Goal: Transaction & Acquisition: Obtain resource

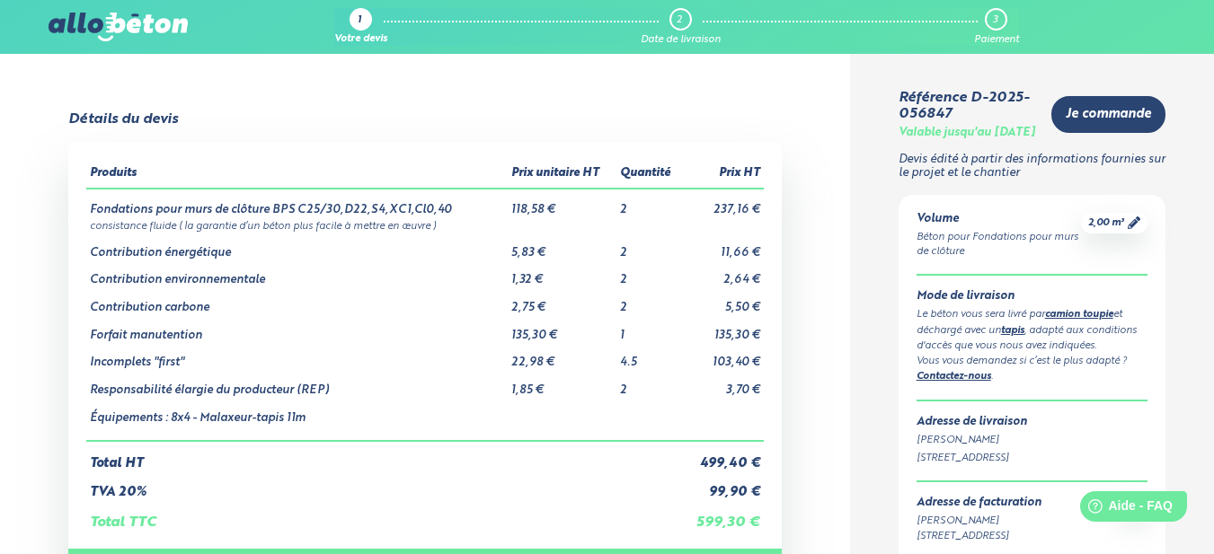
click at [685, 21] on div "2" at bounding box center [680, 19] width 22 height 22
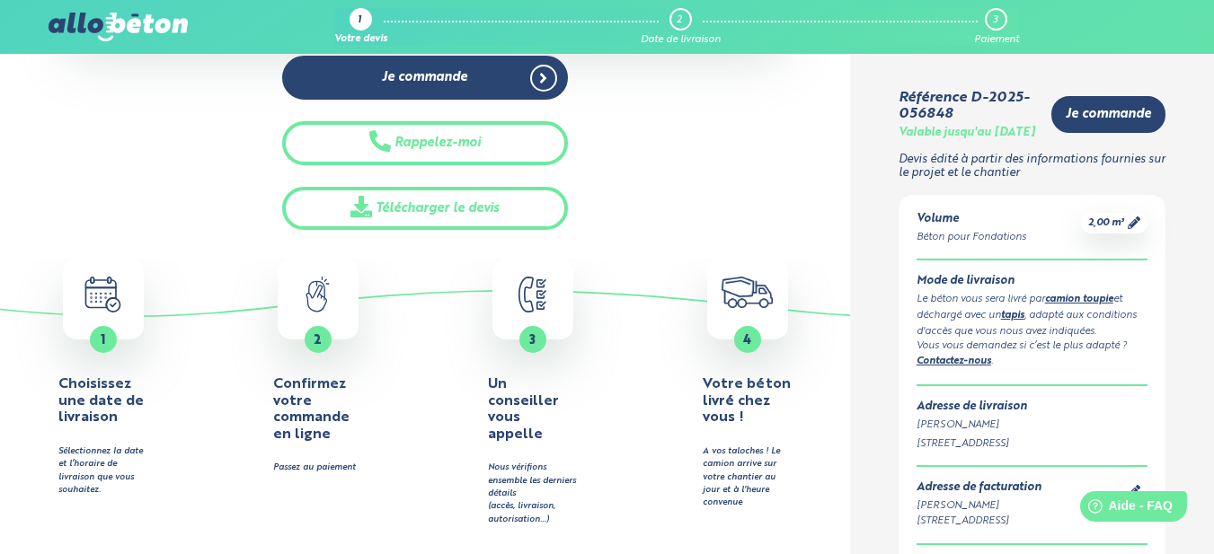
scroll to position [611, 0]
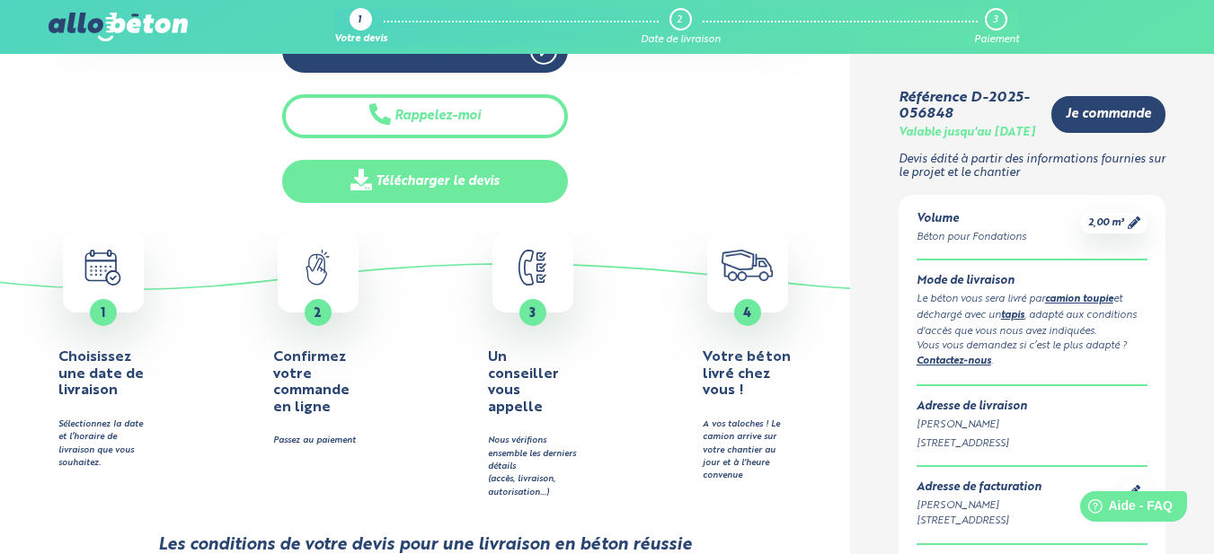
click at [476, 179] on link "Télécharger le devis" at bounding box center [425, 182] width 286 height 44
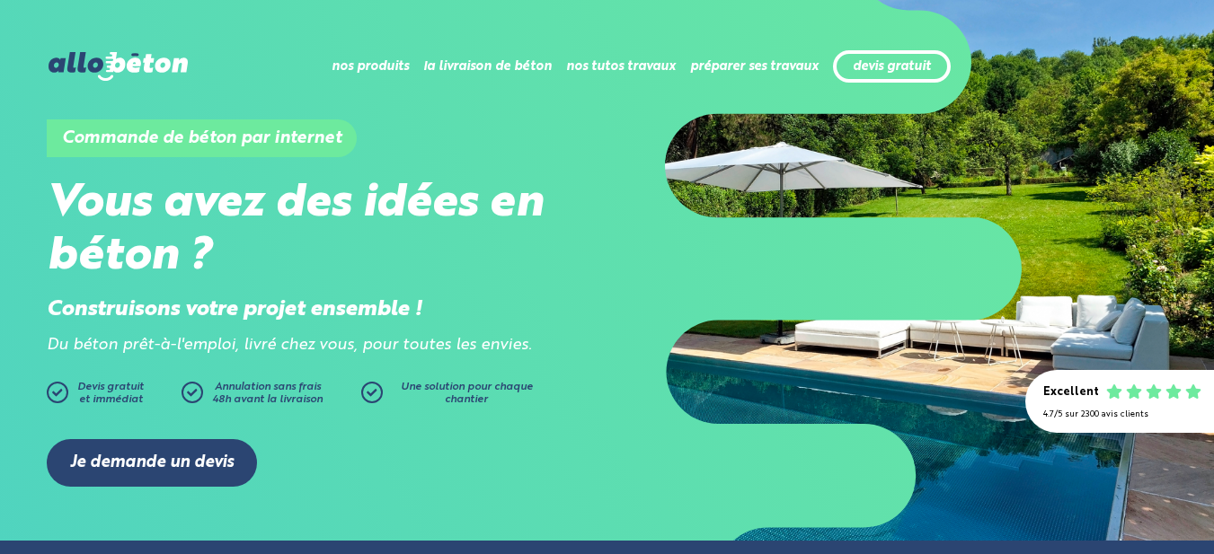
click at [169, 460] on link "Je demande un devis" at bounding box center [152, 463] width 210 height 48
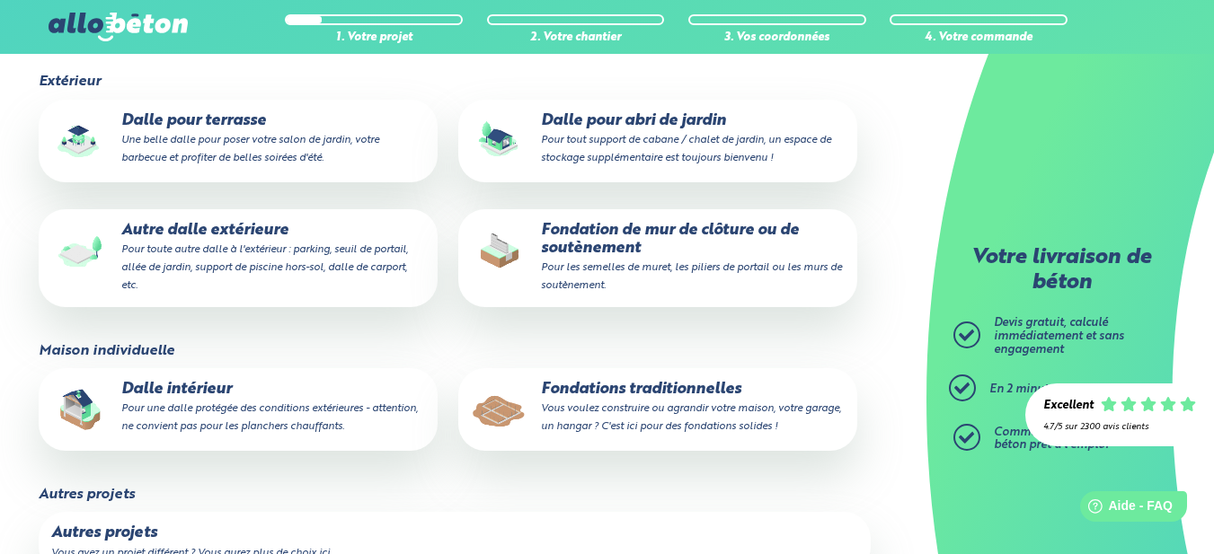
scroll to position [287, 0]
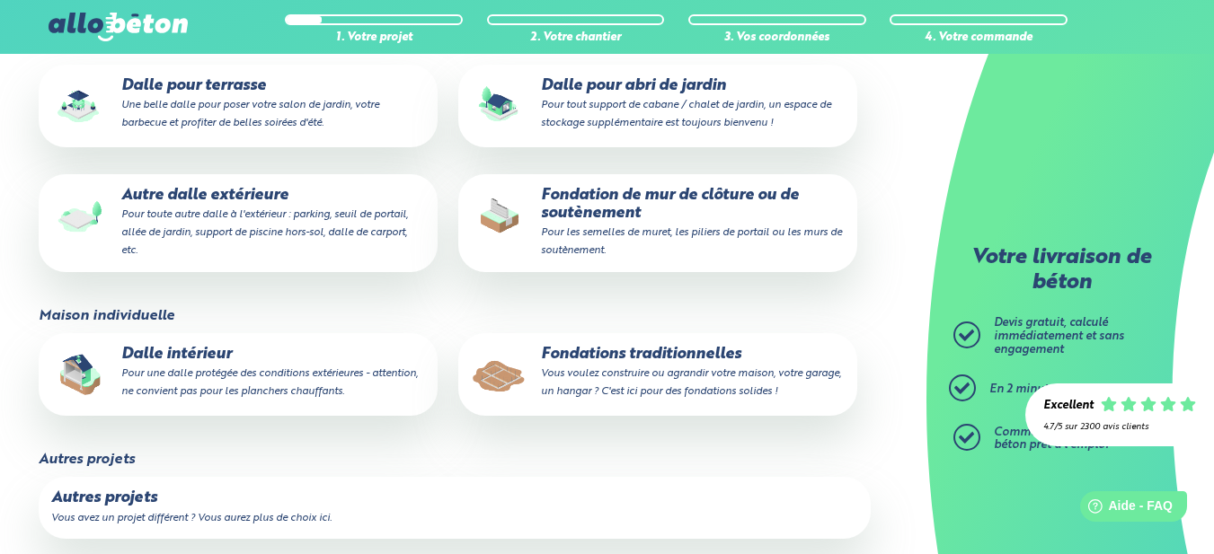
click at [618, 373] on small "Vous voulez construire ou agrandir votre maison, votre garage, un hangar ? C'es…" at bounding box center [691, 382] width 300 height 29
click at [0, 0] on input "Fondations traditionnelles Vous voulez construire ou agrandir votre maison, vot…" at bounding box center [0, 0] width 0 height 0
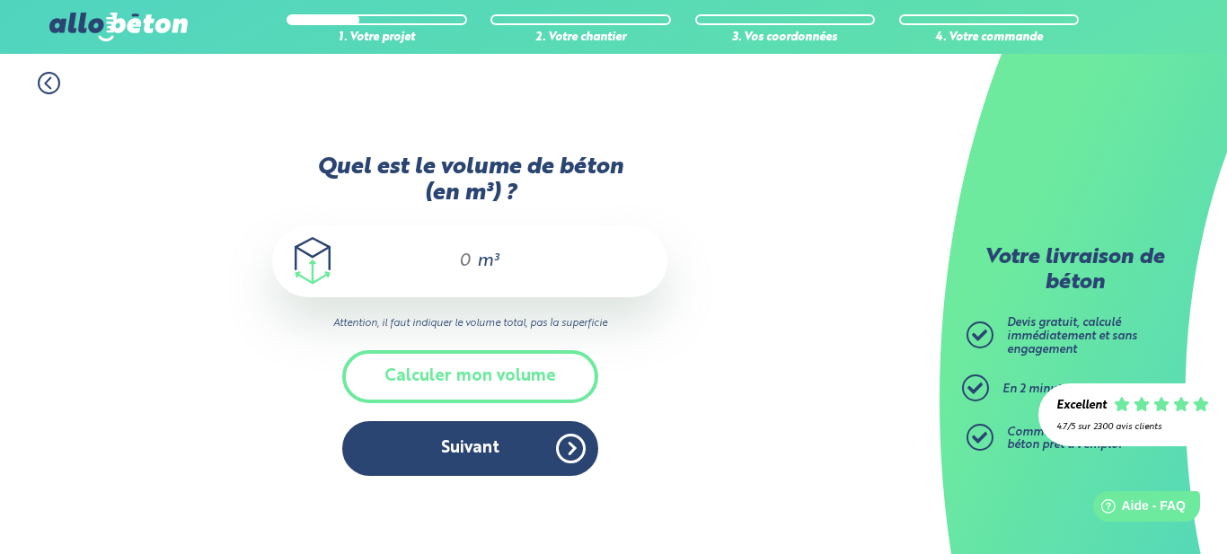
click at [483, 256] on span "m³" at bounding box center [488, 261] width 22 height 18
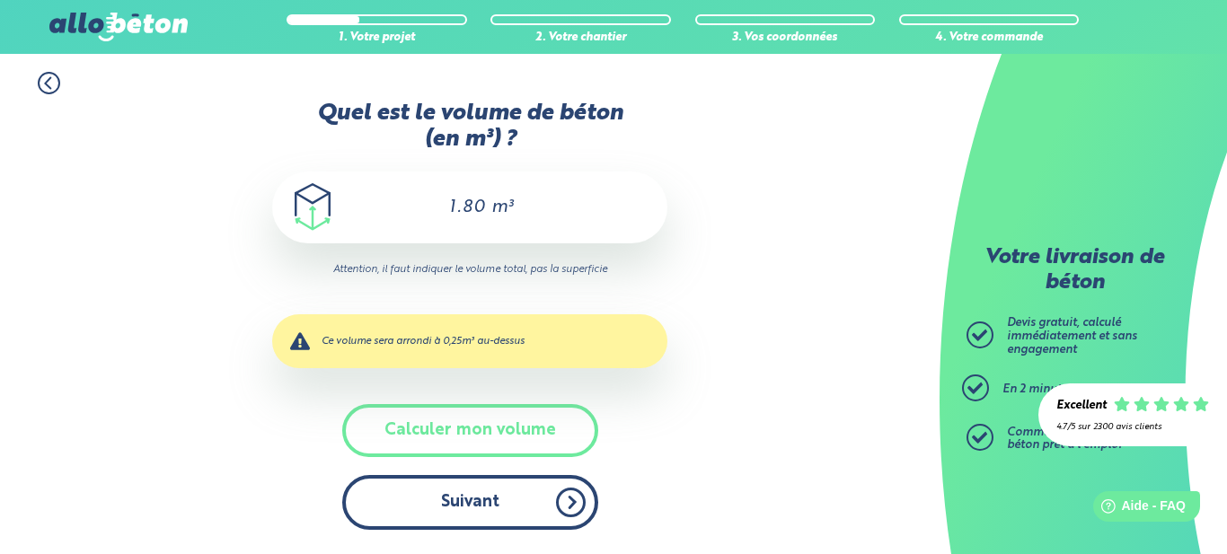
type input "1.80"
click at [501, 502] on button "Suivant" at bounding box center [470, 502] width 256 height 55
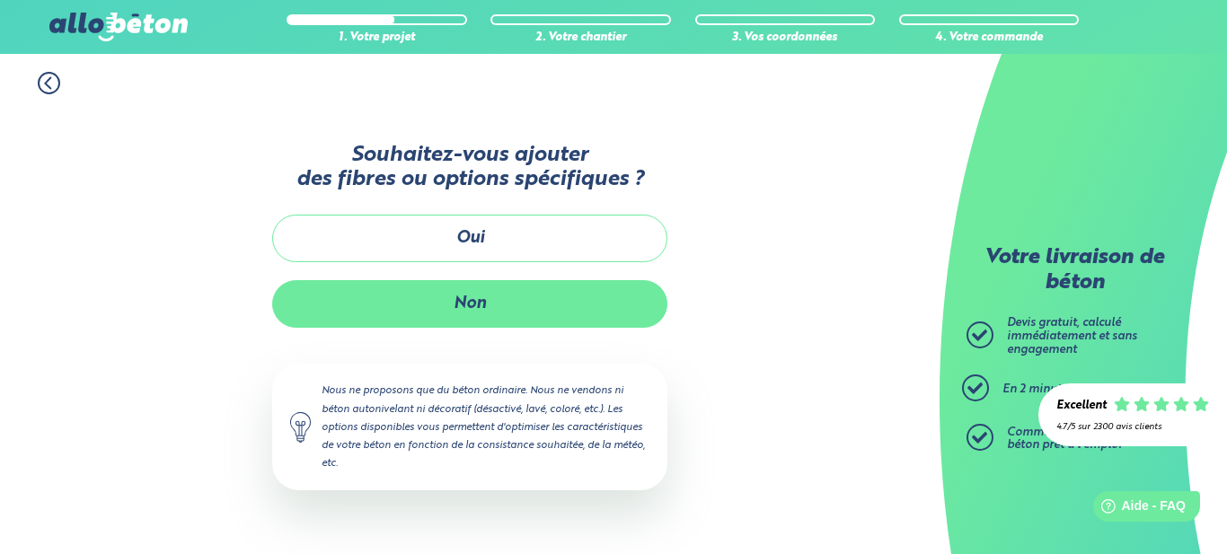
click at [483, 301] on button "Non" at bounding box center [469, 304] width 395 height 48
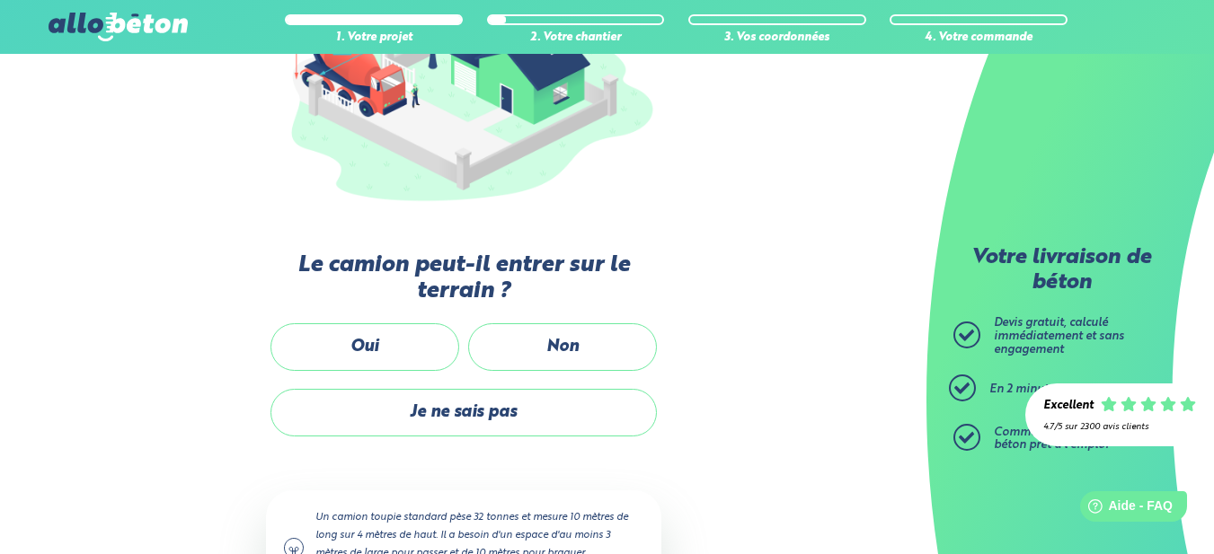
scroll to position [397, 0]
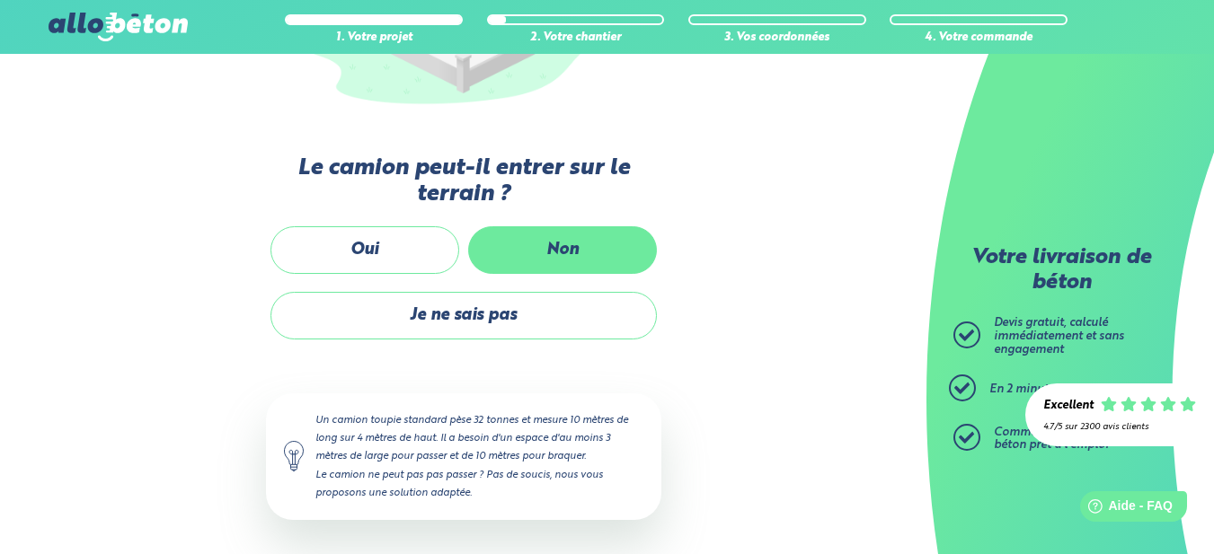
click at [561, 252] on label "Non" at bounding box center [562, 250] width 189 height 48
click at [0, 0] on input "Non" at bounding box center [0, 0] width 0 height 0
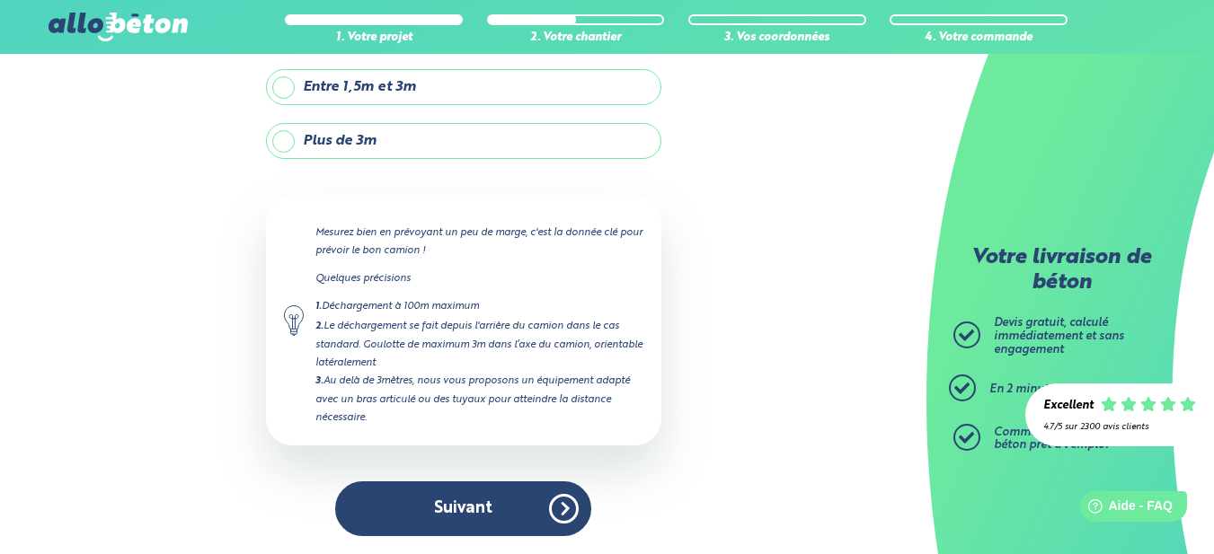
scroll to position [177, 0]
click at [278, 139] on label "Plus de 3m" at bounding box center [463, 141] width 395 height 36
click at [0, 0] on input "Plus de 3m" at bounding box center [0, 0] width 0 height 0
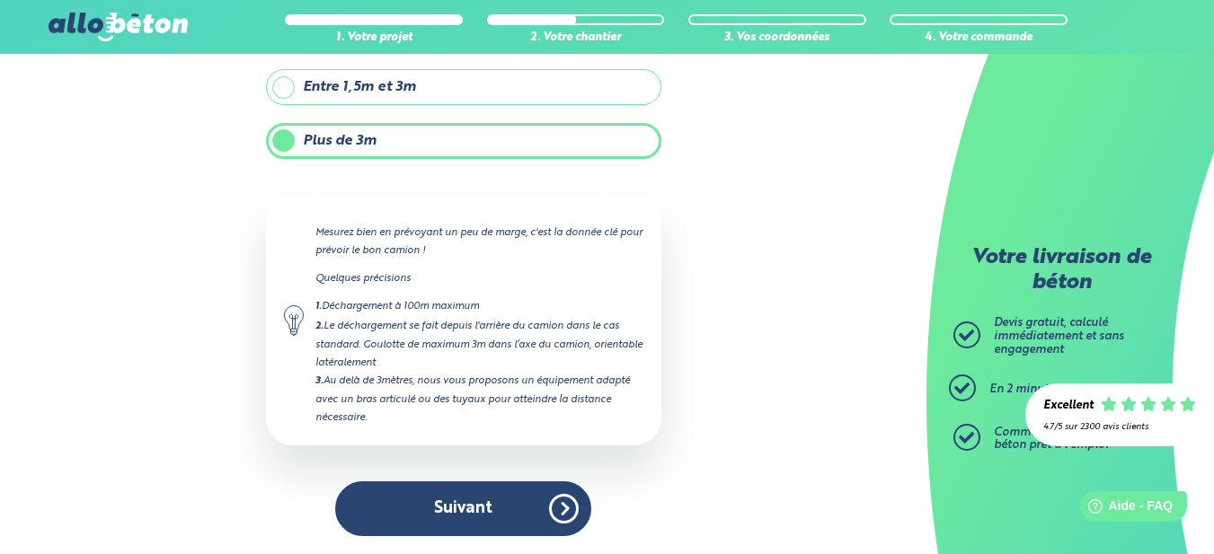
scroll to position [259, 0]
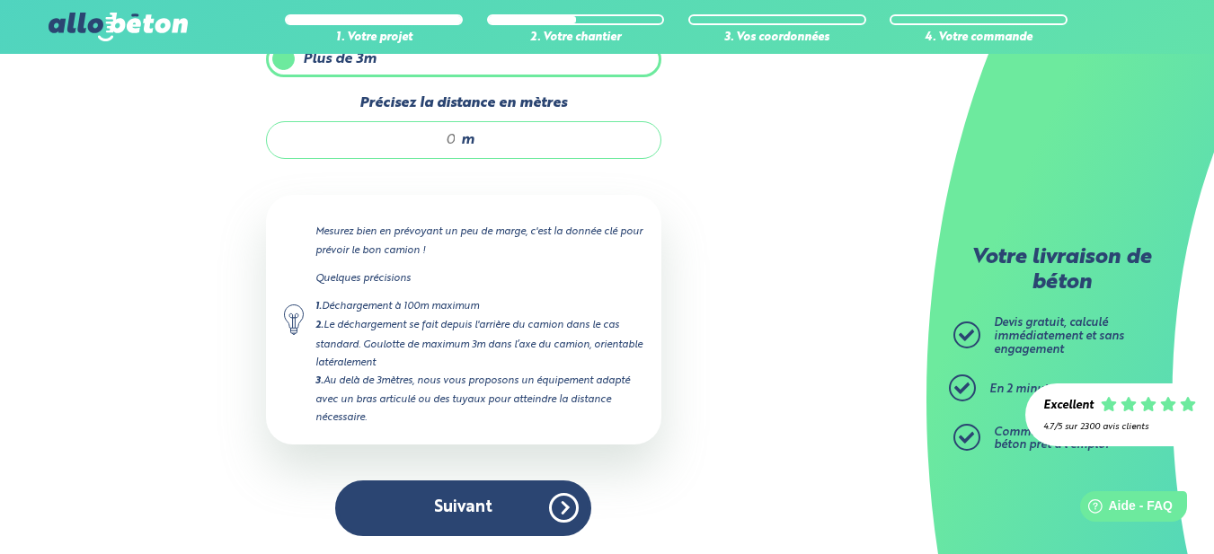
click at [446, 140] on input "Précisez la distance en mètres" at bounding box center [371, 140] width 172 height 18
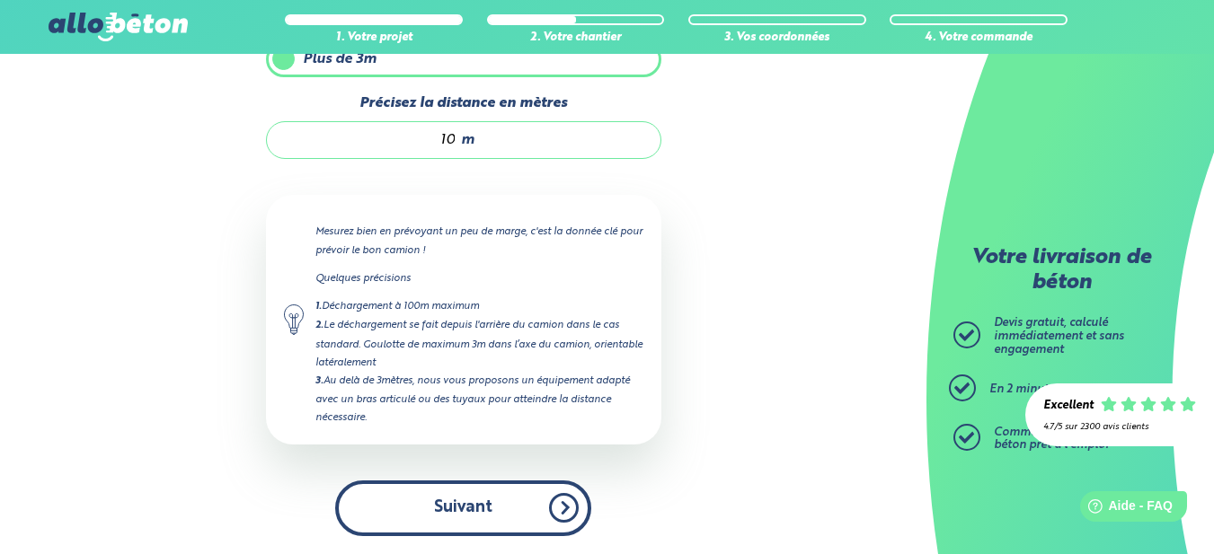
type input "10"
click at [484, 494] on button "Suivant" at bounding box center [463, 508] width 256 height 55
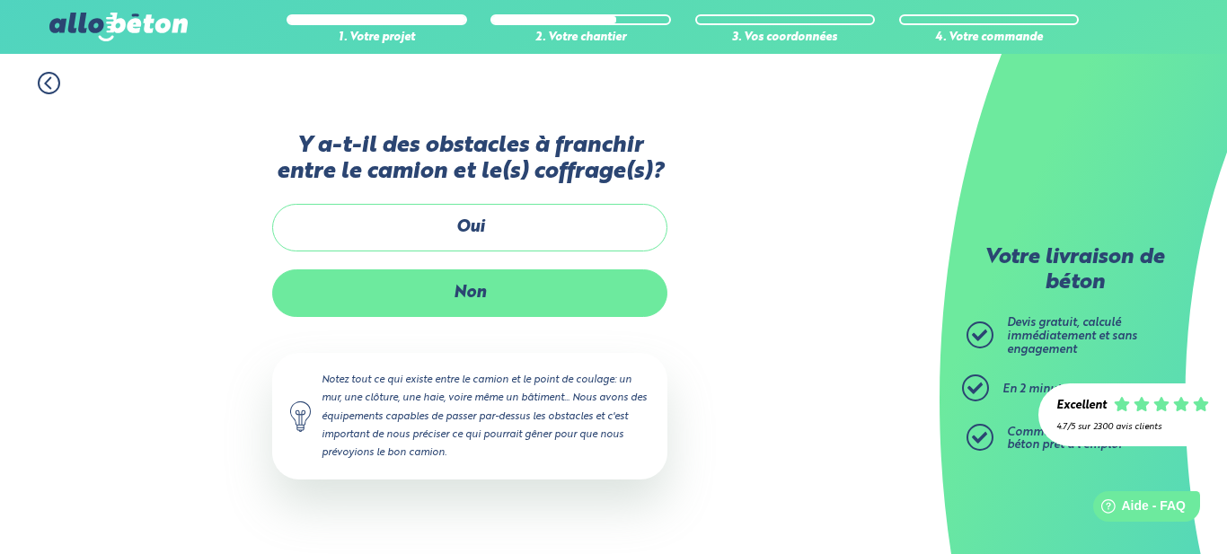
click at [515, 287] on label "Non" at bounding box center [469, 293] width 395 height 48
click at [0, 0] on input "Non" at bounding box center [0, 0] width 0 height 0
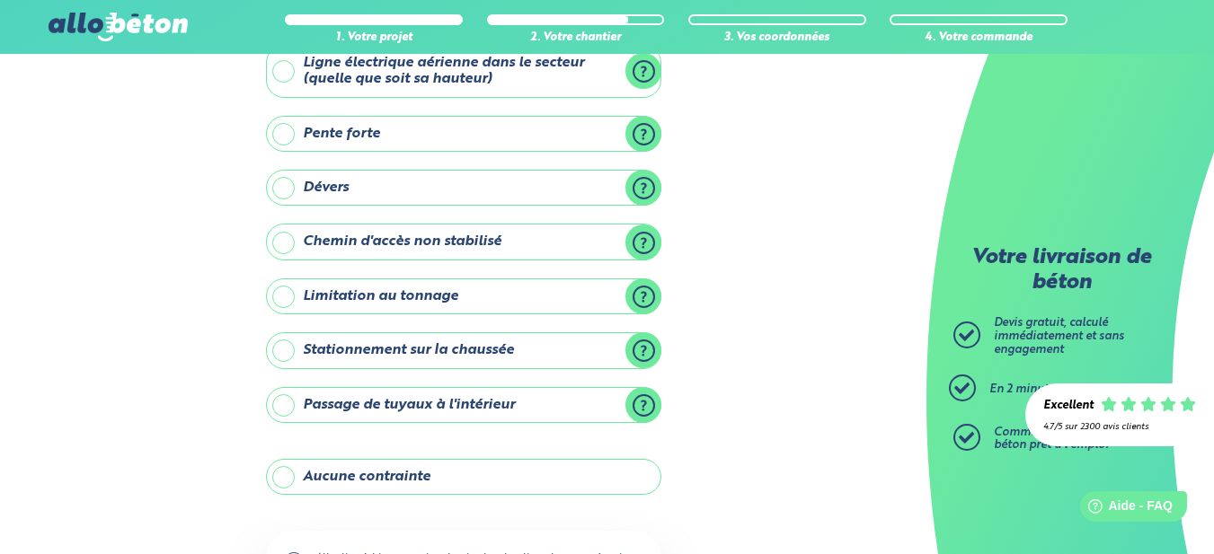
scroll to position [278, 0]
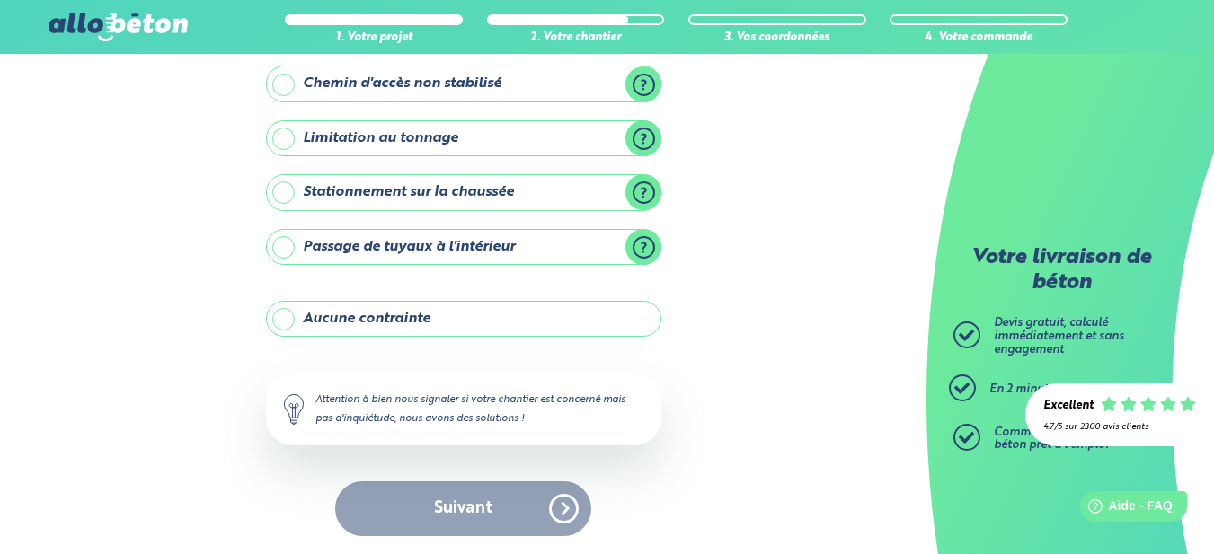
click at [290, 321] on label "Aucune contrainte" at bounding box center [463, 319] width 395 height 36
click at [0, 0] on input "Aucune contrainte" at bounding box center [0, 0] width 0 height 0
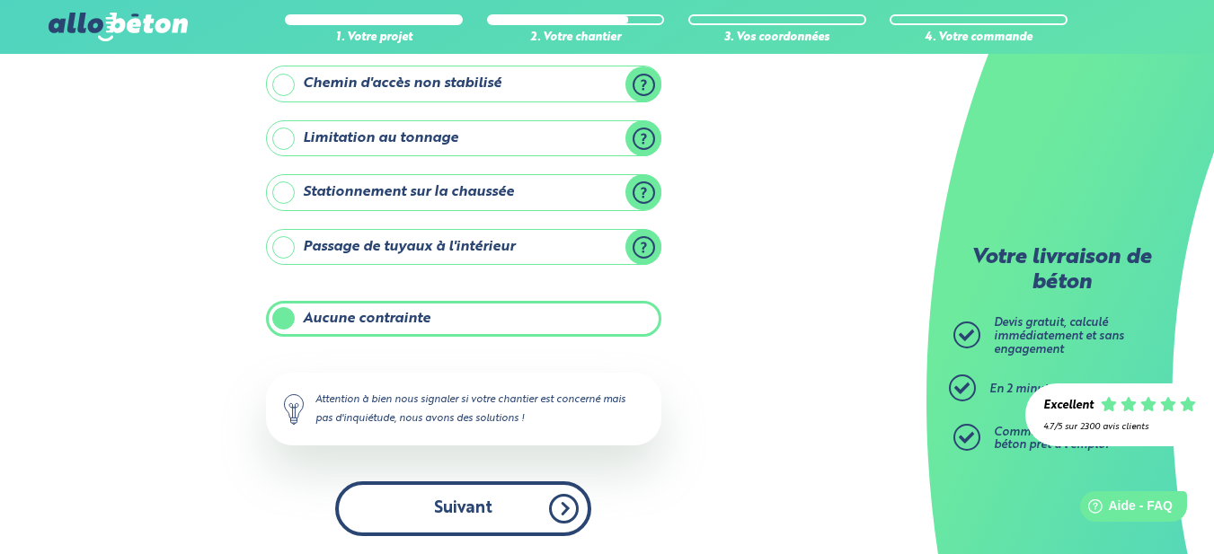
click at [478, 509] on button "Suivant" at bounding box center [463, 508] width 256 height 55
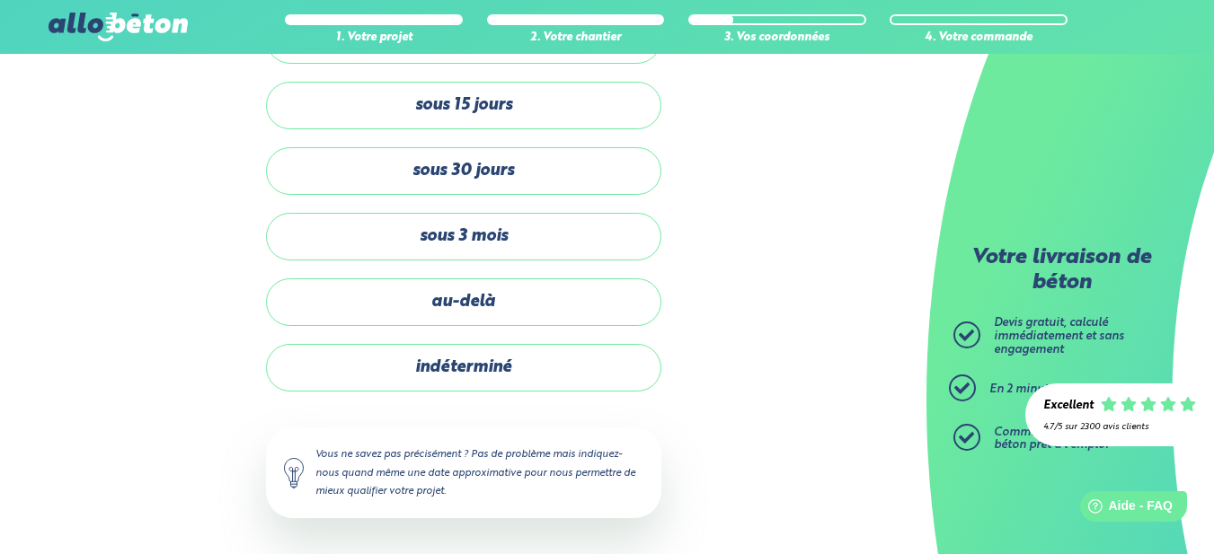
scroll to position [123, 0]
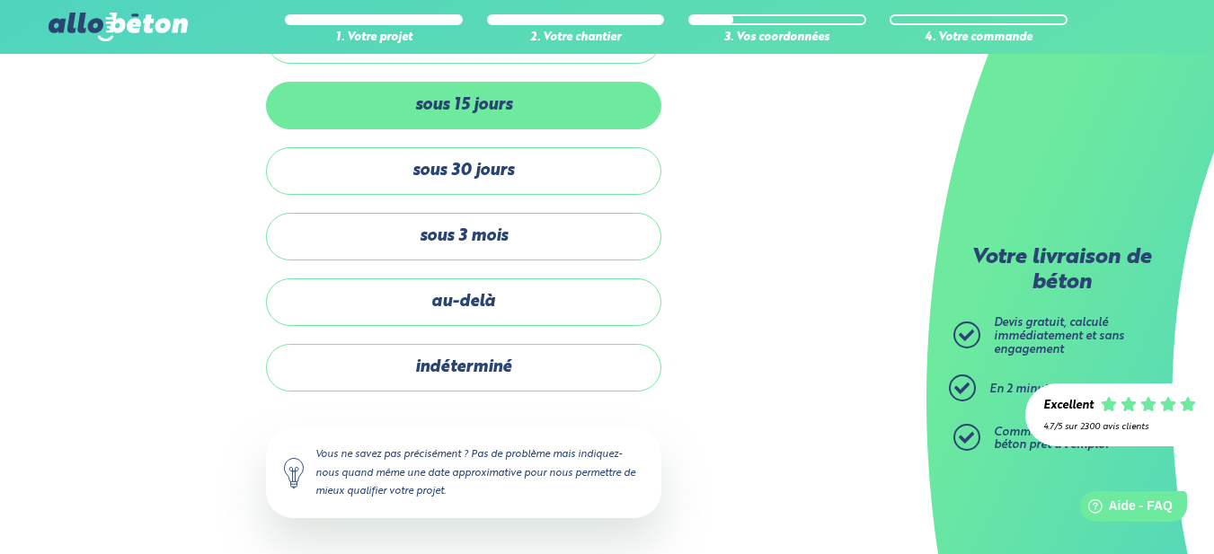
click at [514, 106] on label "sous 15 jours" at bounding box center [463, 106] width 395 height 48
click at [0, 0] on input "sous 15 jours" at bounding box center [0, 0] width 0 height 0
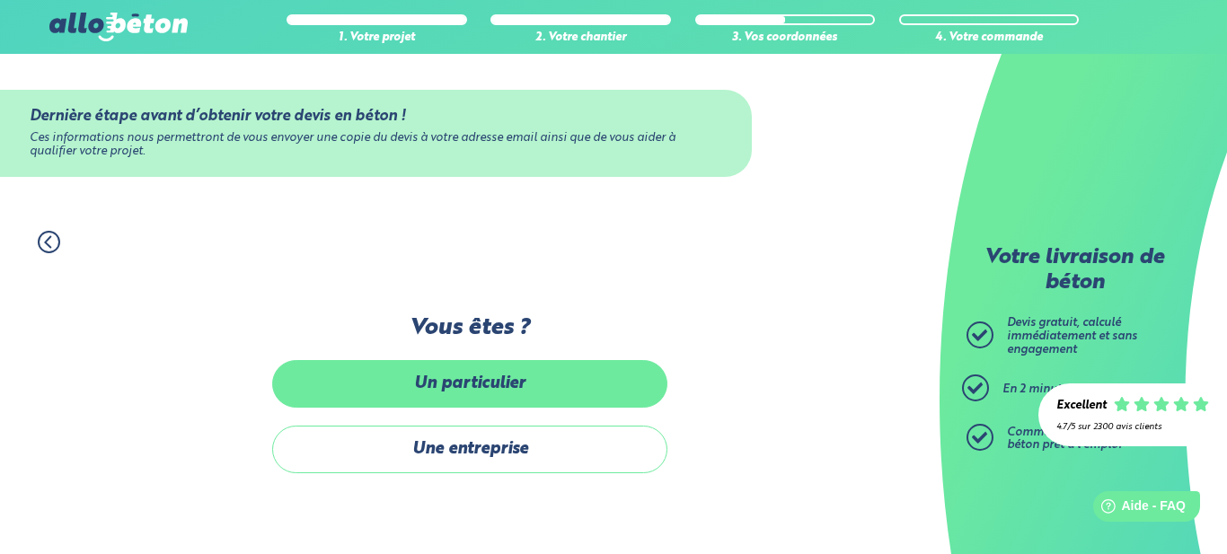
click at [553, 384] on label "Un particulier" at bounding box center [469, 384] width 395 height 48
click at [0, 0] on input "Un particulier" at bounding box center [0, 0] width 0 height 0
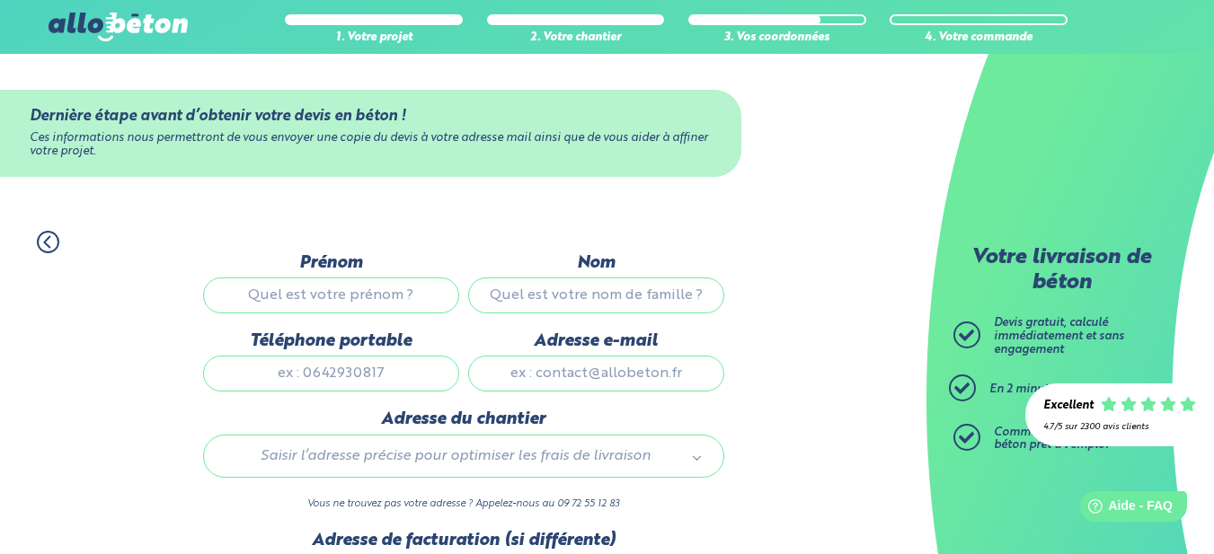
click at [325, 294] on input "Prénom" at bounding box center [331, 296] width 256 height 36
type input "Etienne"
type input "KLAUSS"
type input "etienne.klauss@gmail.com"
type input "1 i rue d'Uttenheim"
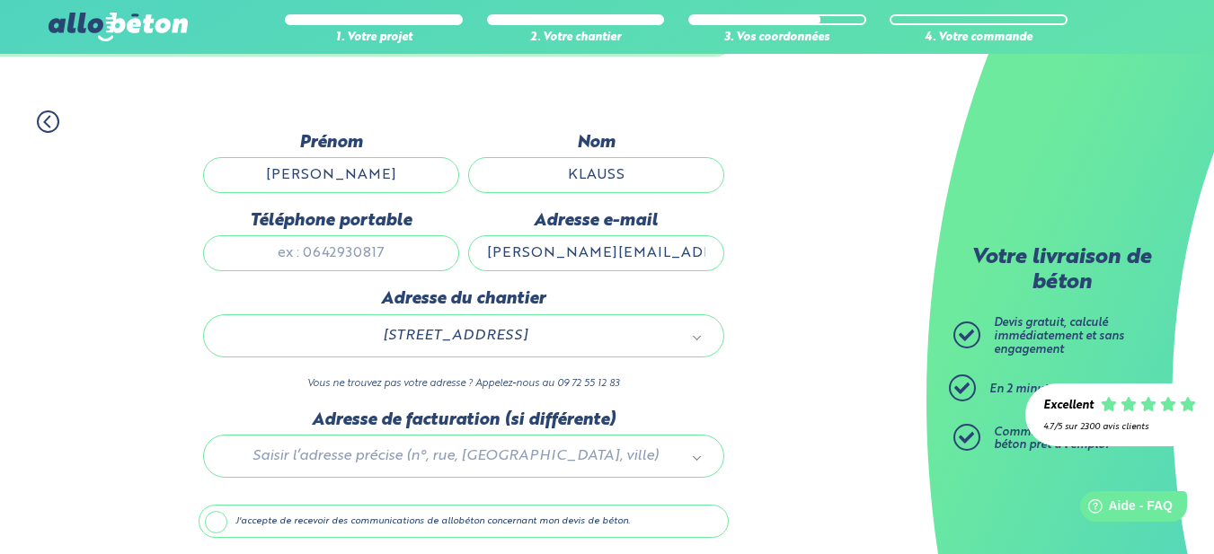
scroll to position [187, 0]
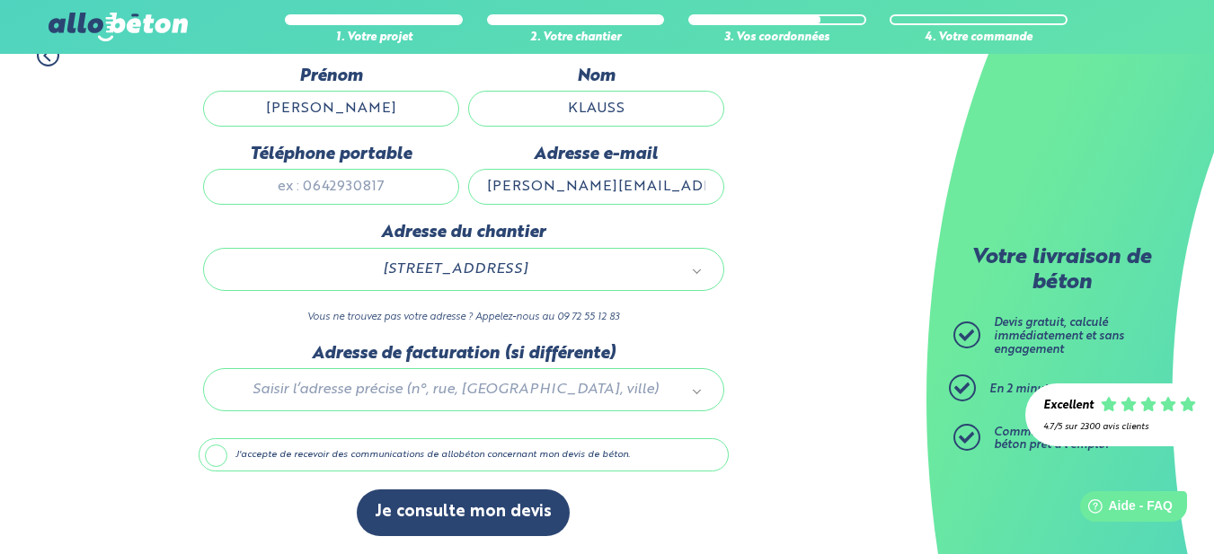
click at [214, 459] on label "J'accepte de recevoir des communications de allobéton concernant mon devis de b…" at bounding box center [464, 455] width 530 height 34
click at [0, 0] on input "J'accepte de recevoir des communications de allobéton concernant mon devis de b…" at bounding box center [0, 0] width 0 height 0
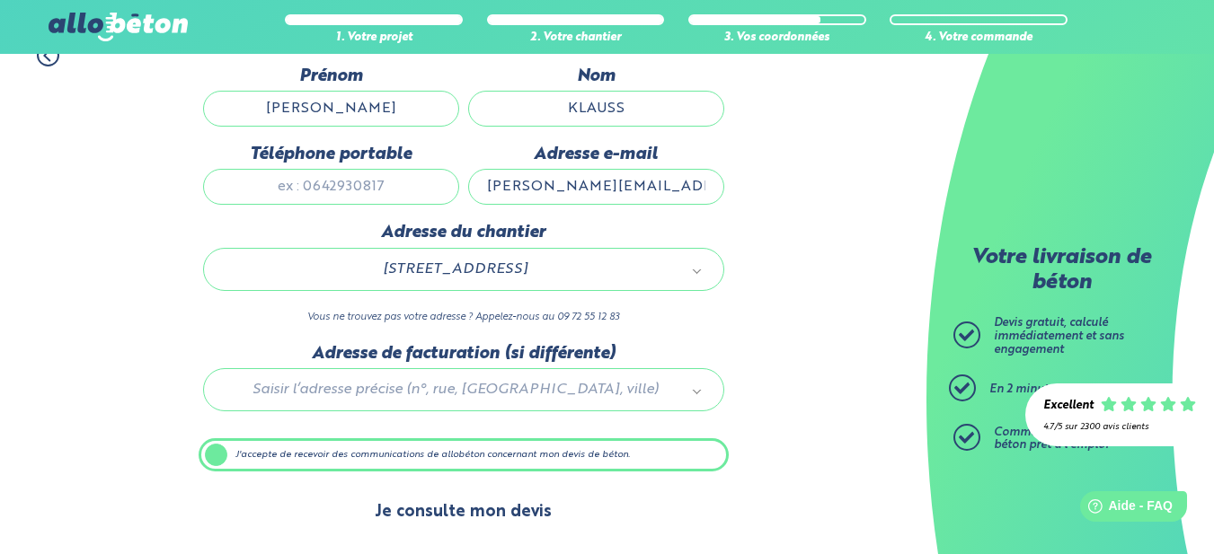
click at [472, 513] on button "Je consulte mon devis" at bounding box center [463, 513] width 213 height 46
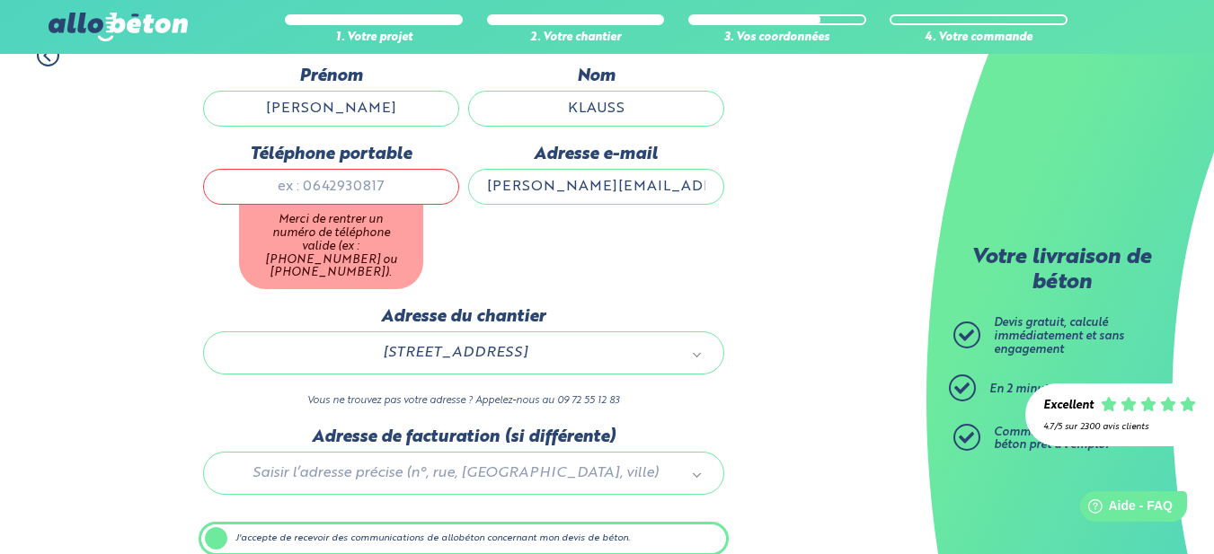
click at [312, 190] on input "Téléphone portable" at bounding box center [331, 187] width 256 height 36
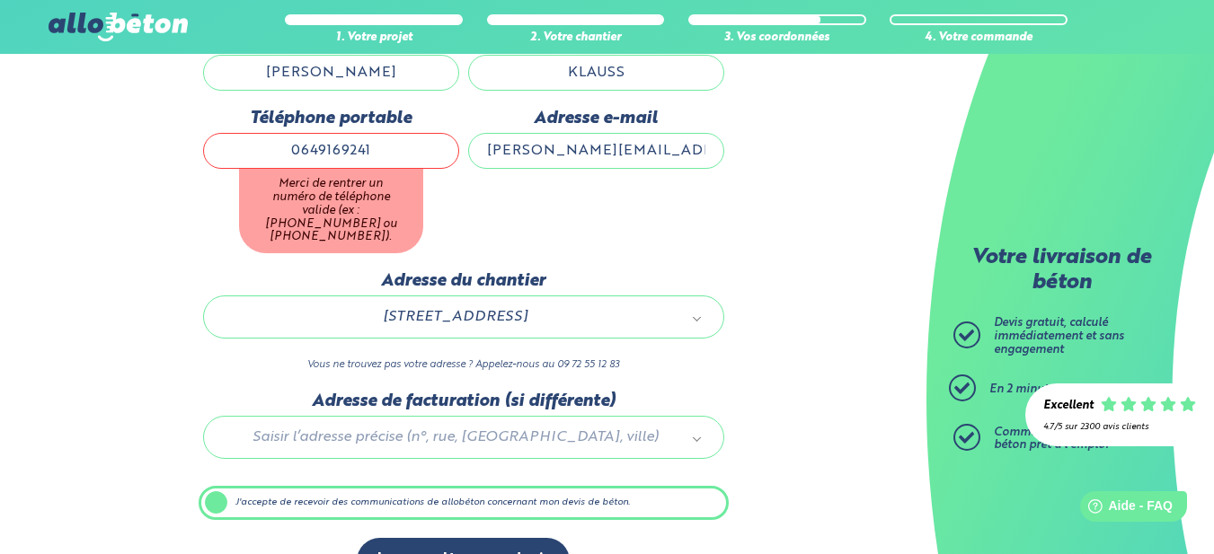
scroll to position [257, 0]
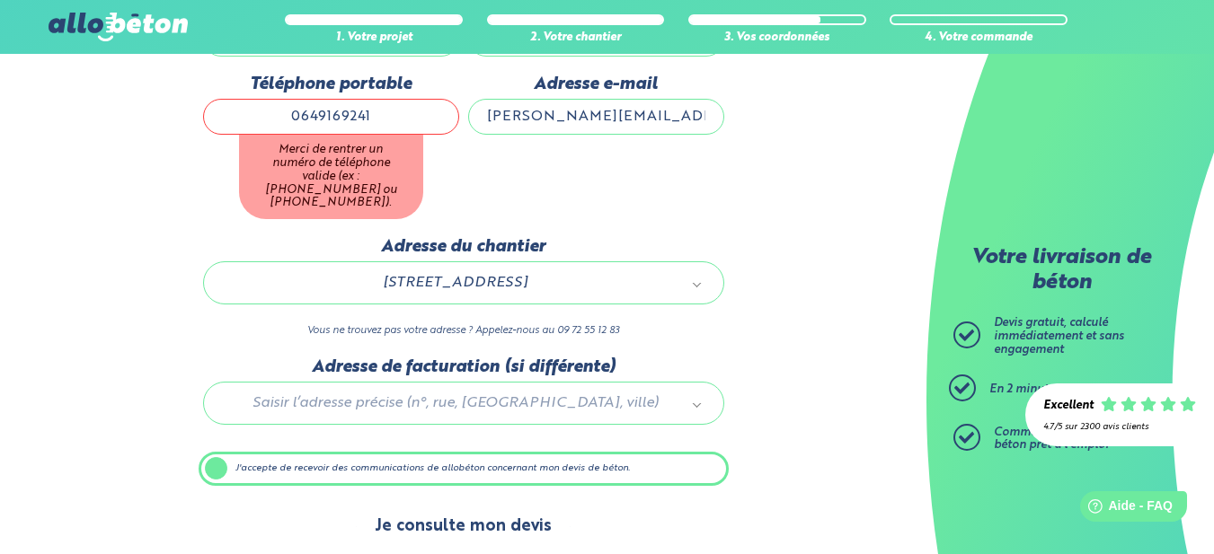
type input "0649169241"
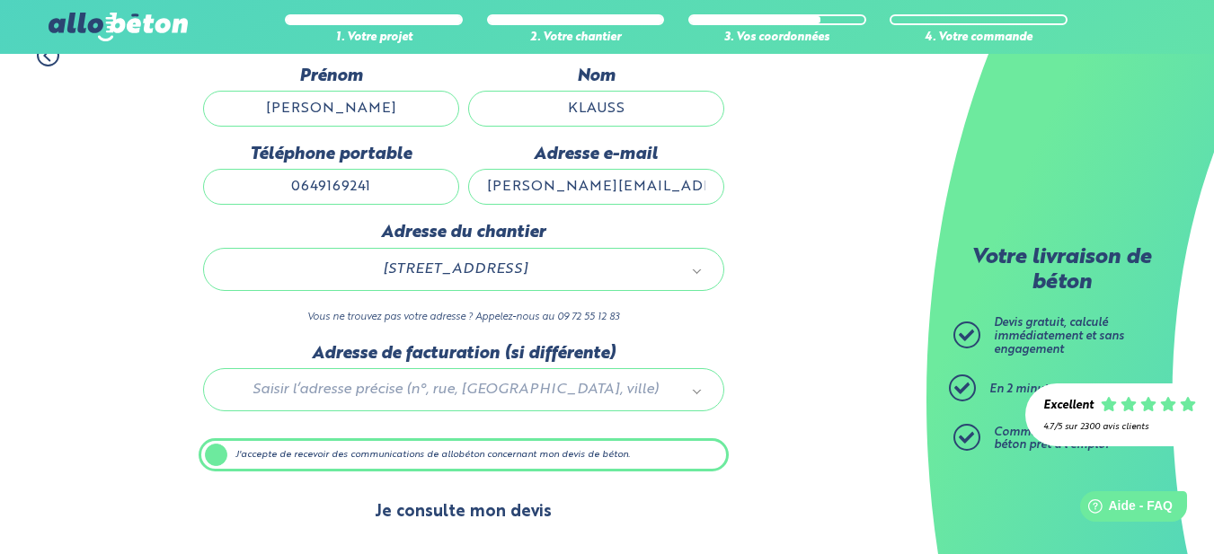
scroll to position [187, 0]
click at [519, 515] on button "Je consulte mon devis" at bounding box center [463, 513] width 213 height 46
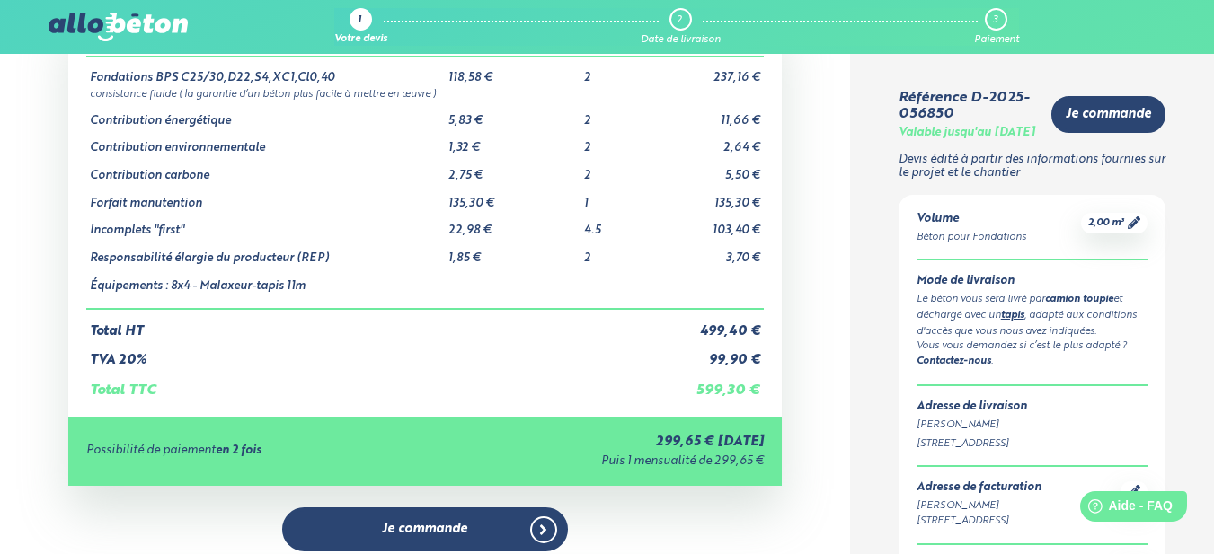
scroll to position [180, 0]
